Goal: Information Seeking & Learning: Learn about a topic

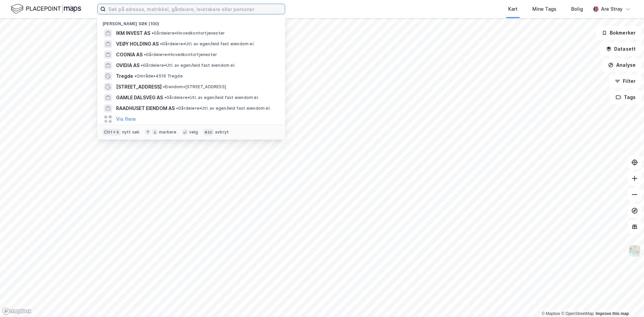
click at [142, 6] on input at bounding box center [195, 9] width 179 height 10
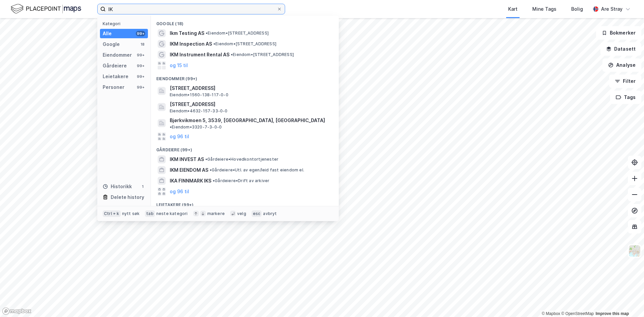
type input "I"
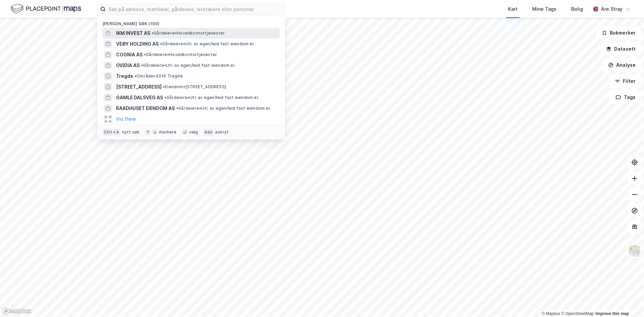
click at [166, 31] on span "• Gårdeiere • Hovedkontortjenester" at bounding box center [188, 33] width 73 height 5
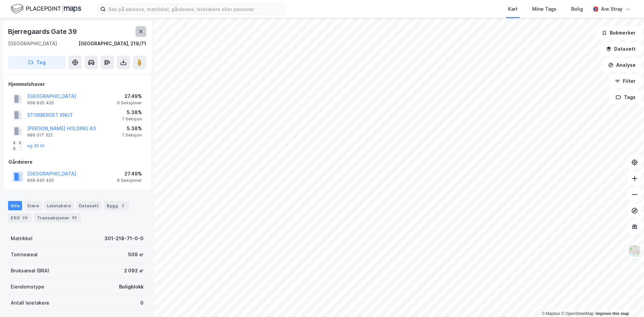
click at [144, 28] on button at bounding box center [140, 31] width 11 height 11
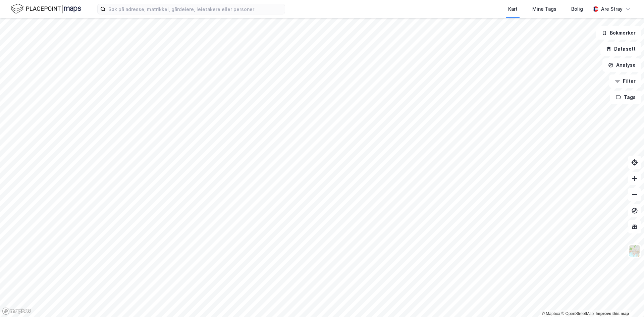
click at [296, 6] on div "Kart Mine Tags Bolig Are Stray" at bounding box center [322, 9] width 644 height 18
click at [246, 8] on input at bounding box center [195, 9] width 179 height 10
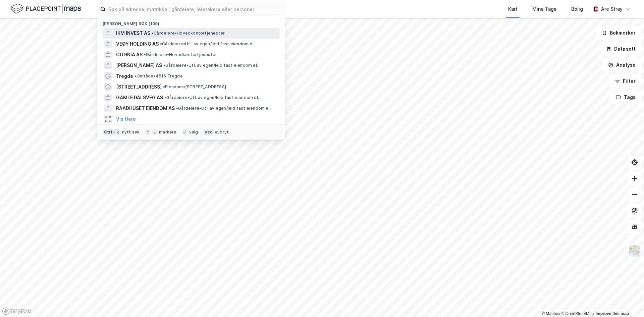
click at [176, 33] on span "• Gårdeiere • Hovedkontortjenester" at bounding box center [188, 33] width 73 height 5
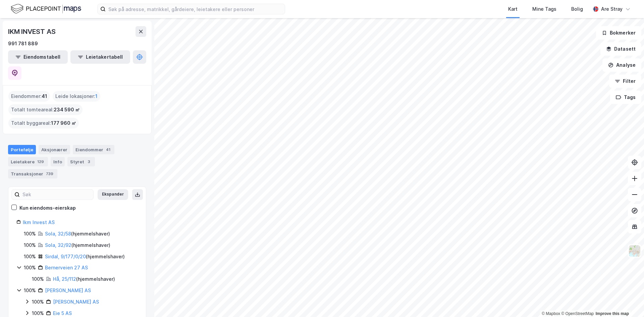
click at [321, 7] on div "Kart Mine Tags Bolig" at bounding box center [453, 9] width 273 height 18
